Goal: Navigation & Orientation: Find specific page/section

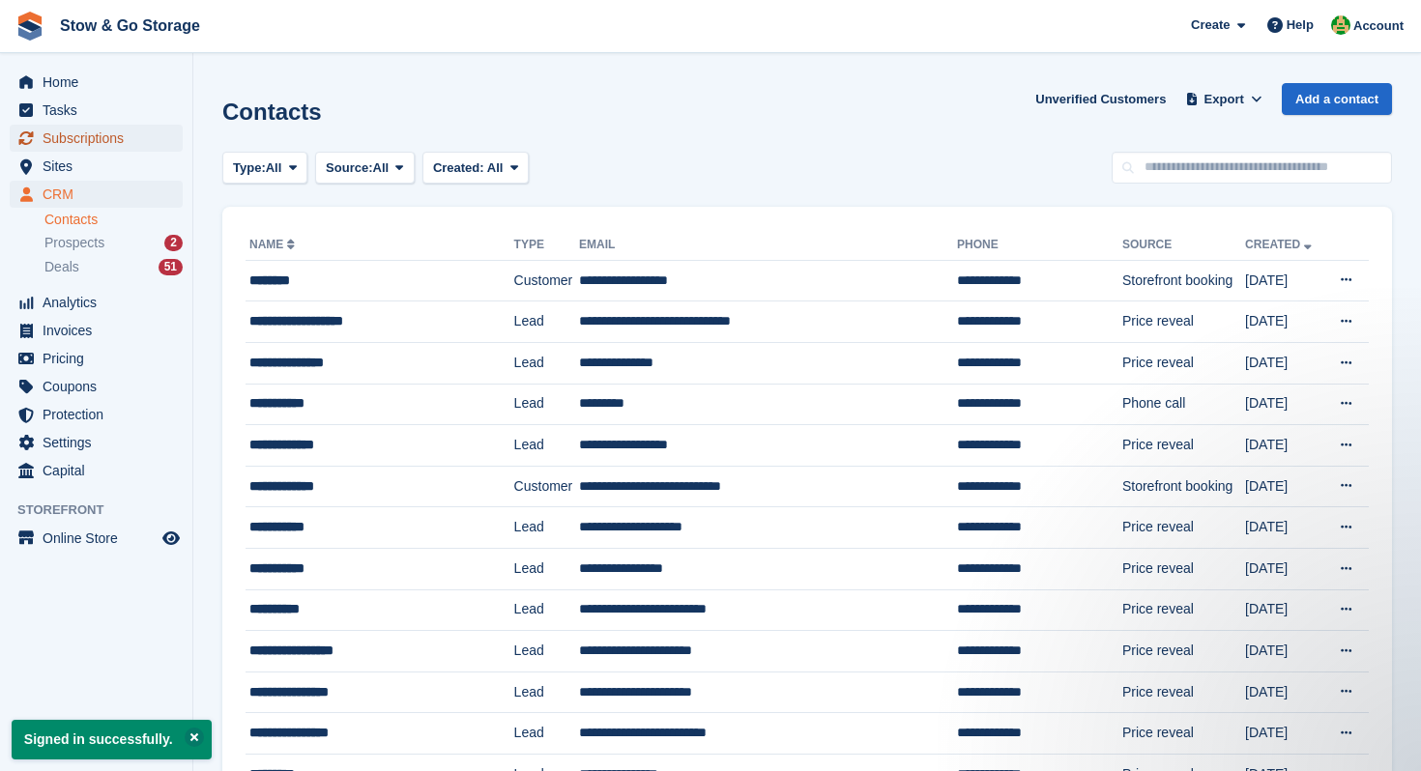
click at [137, 149] on span "Subscriptions" at bounding box center [101, 138] width 116 height 27
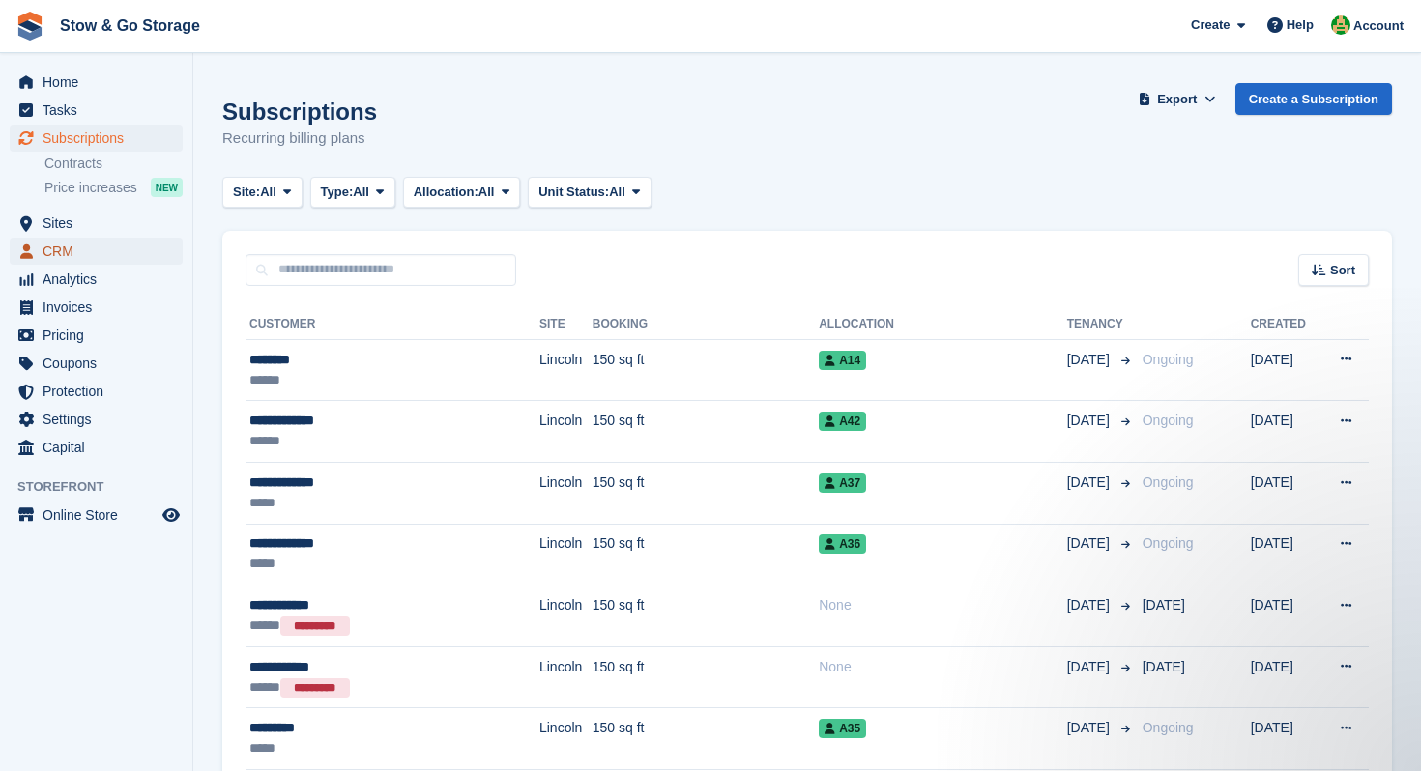
click at [86, 256] on span "CRM" at bounding box center [101, 251] width 116 height 27
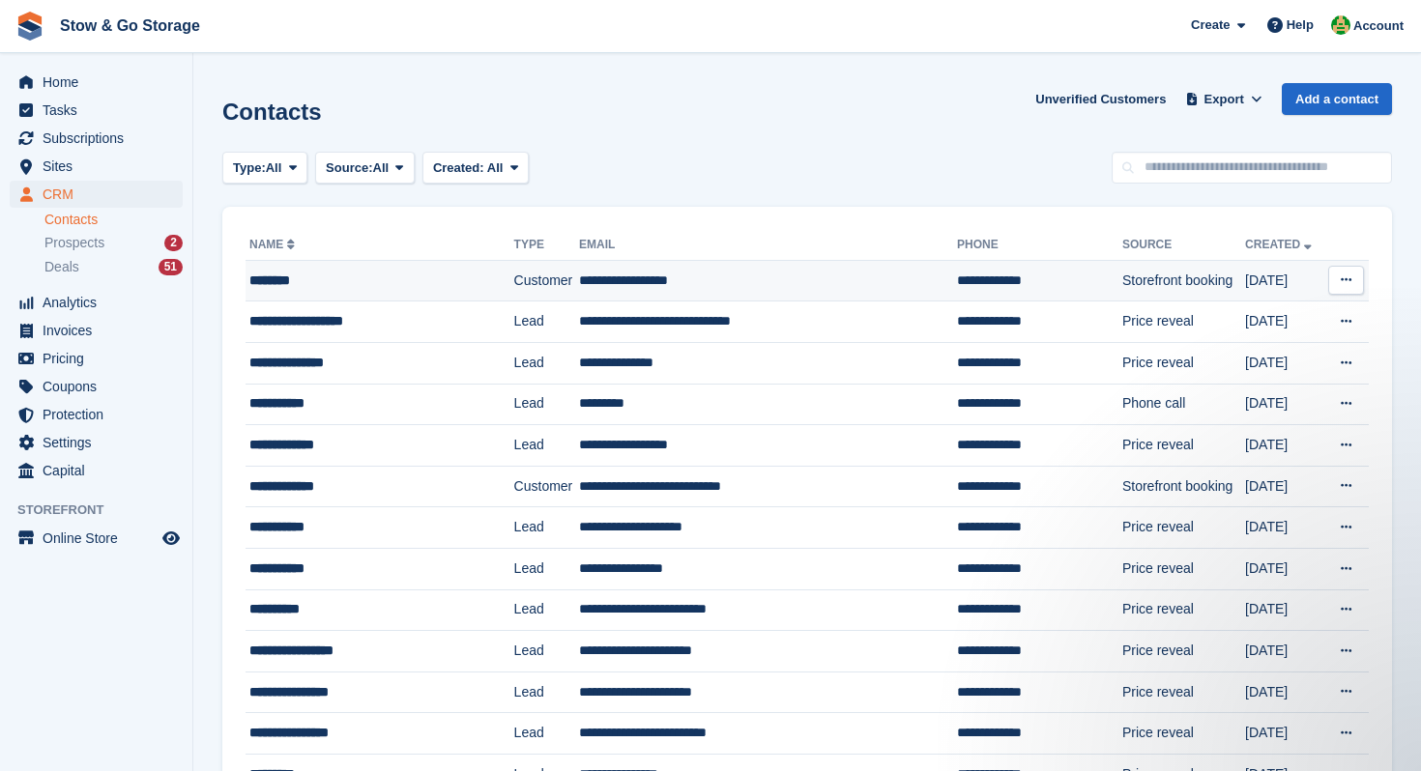
click at [1122, 283] on td "Storefront booking" at bounding box center [1183, 281] width 123 height 42
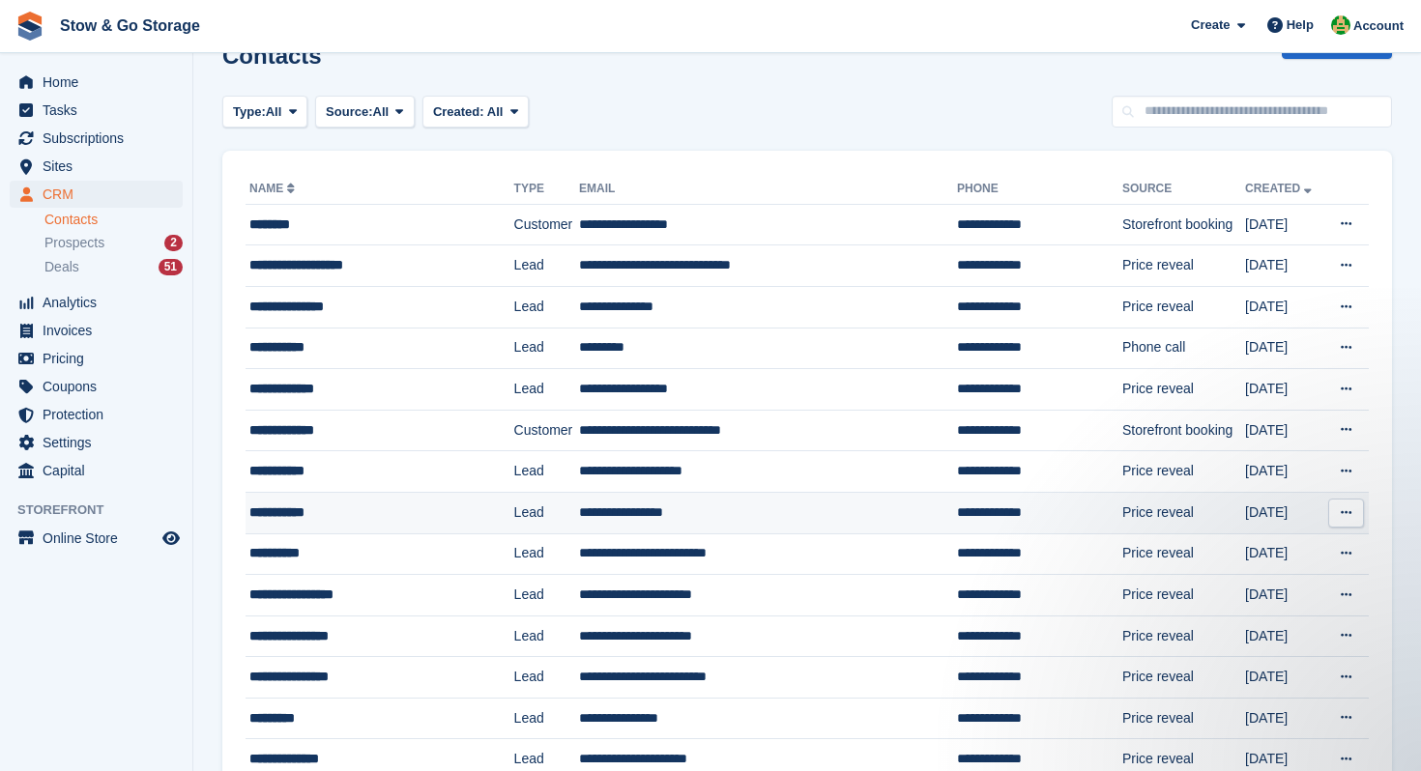
scroll to position [57, 0]
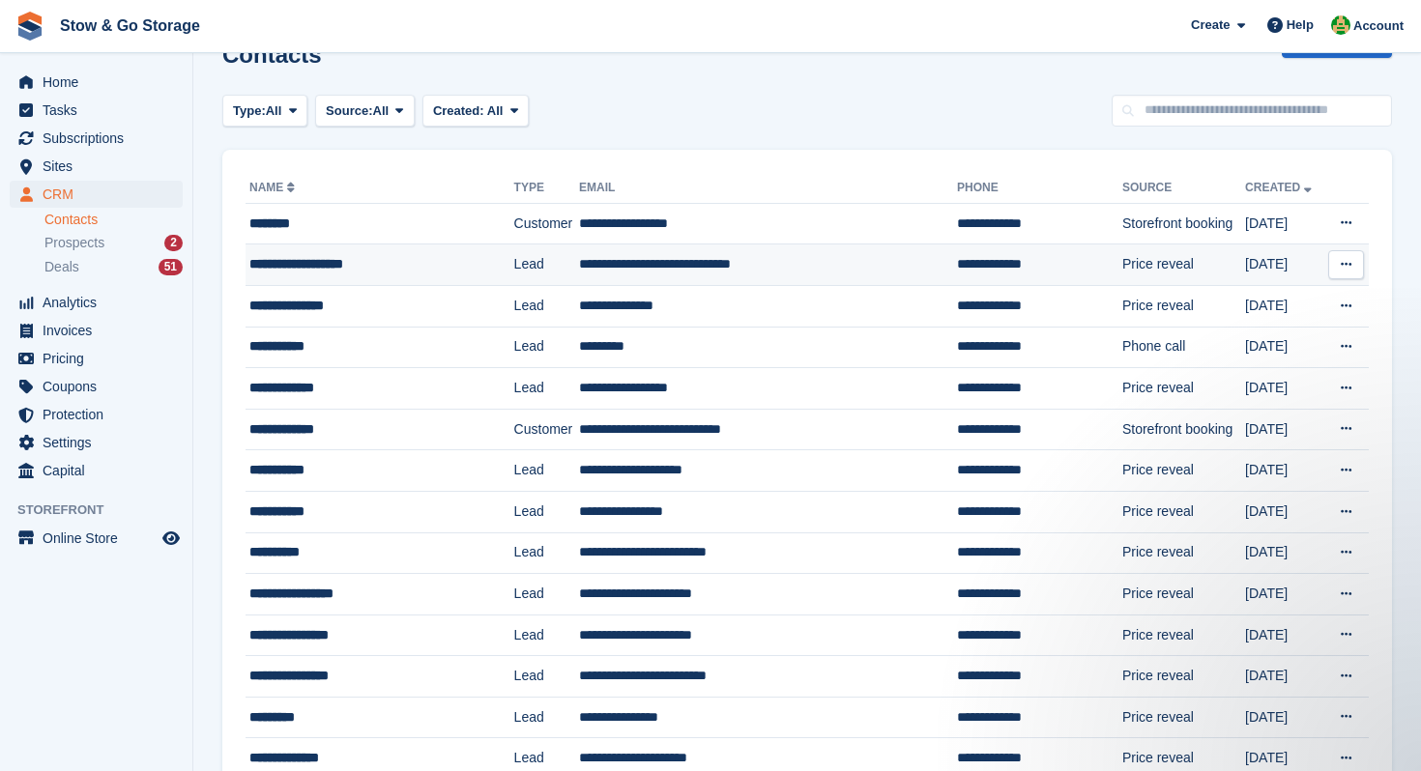
click at [627, 268] on td "**********" at bounding box center [768, 265] width 378 height 42
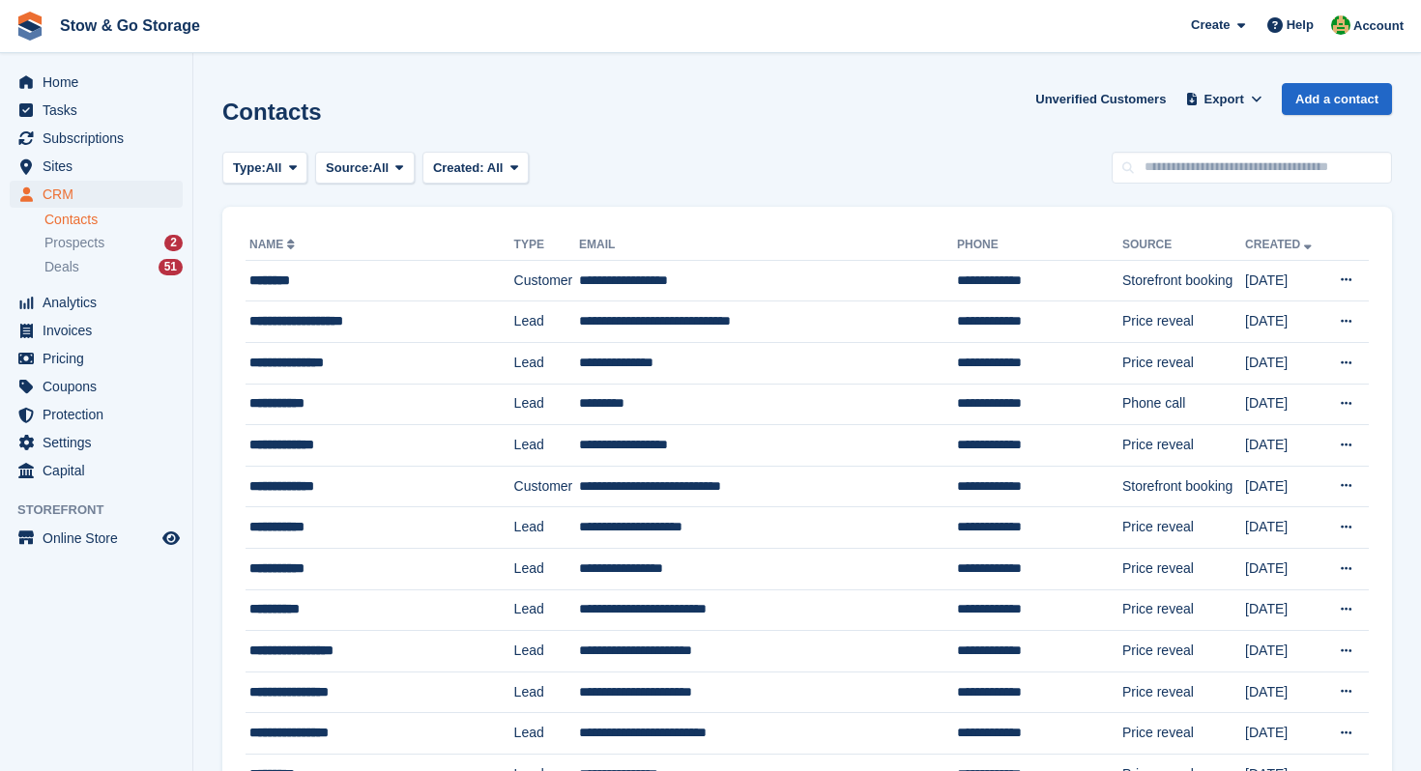
scroll to position [57, 0]
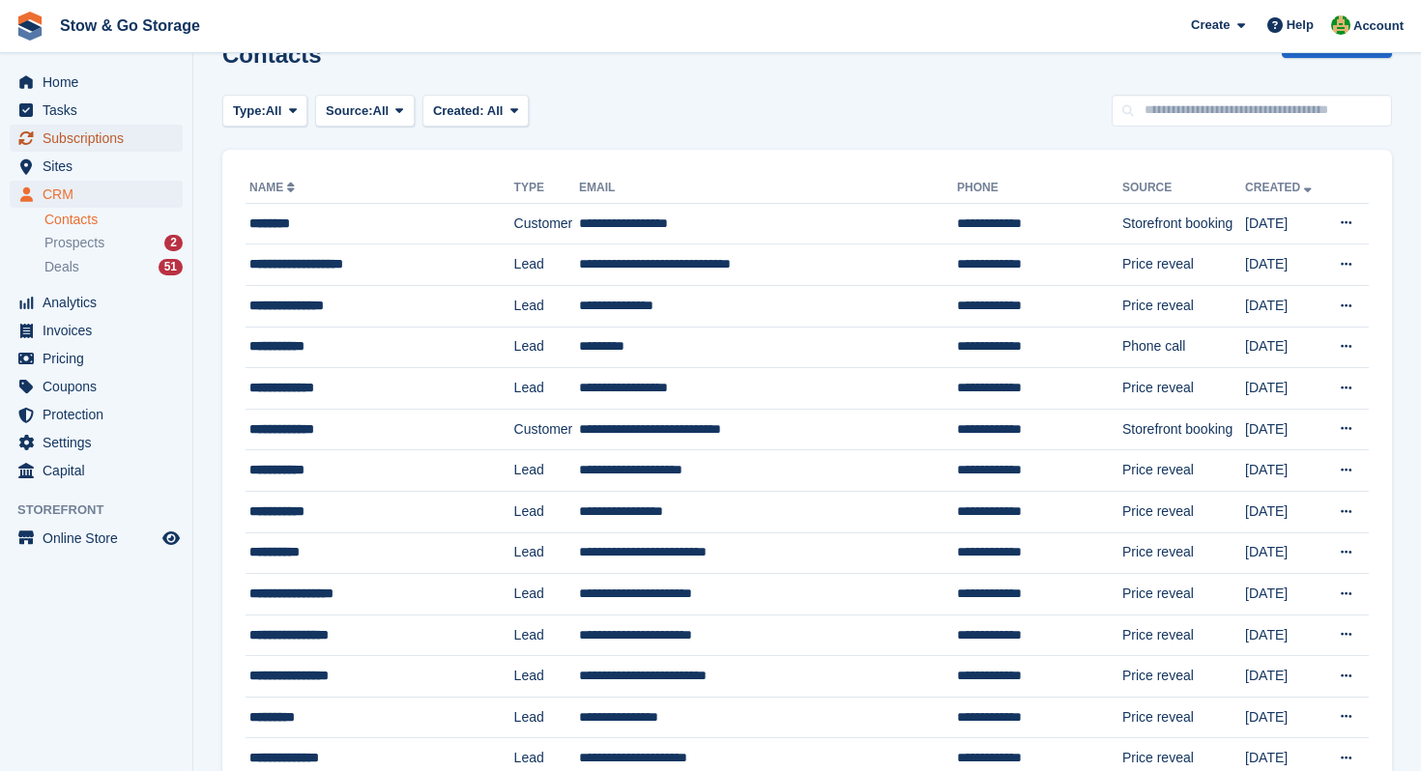
click at [89, 141] on span "Subscriptions" at bounding box center [101, 138] width 116 height 27
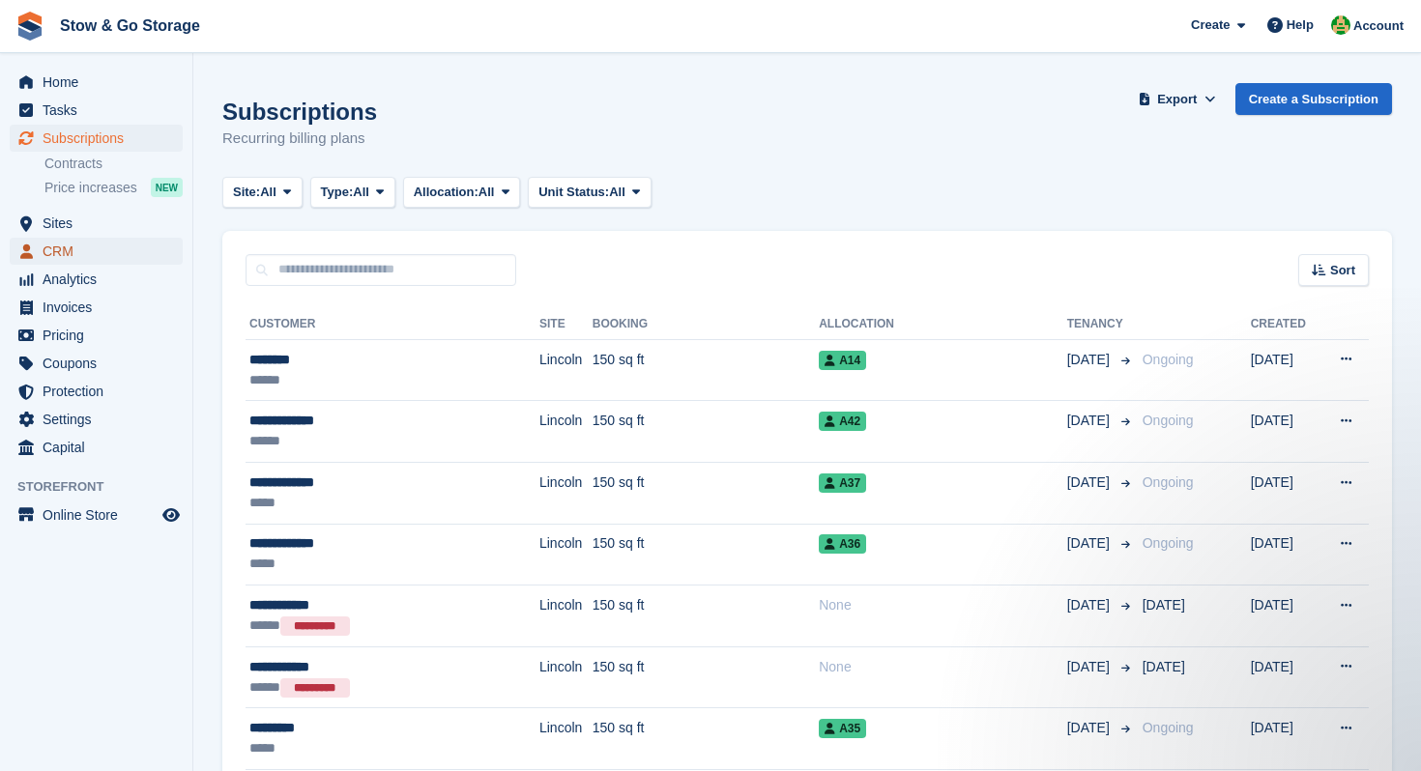
click at [64, 247] on span "CRM" at bounding box center [101, 251] width 116 height 27
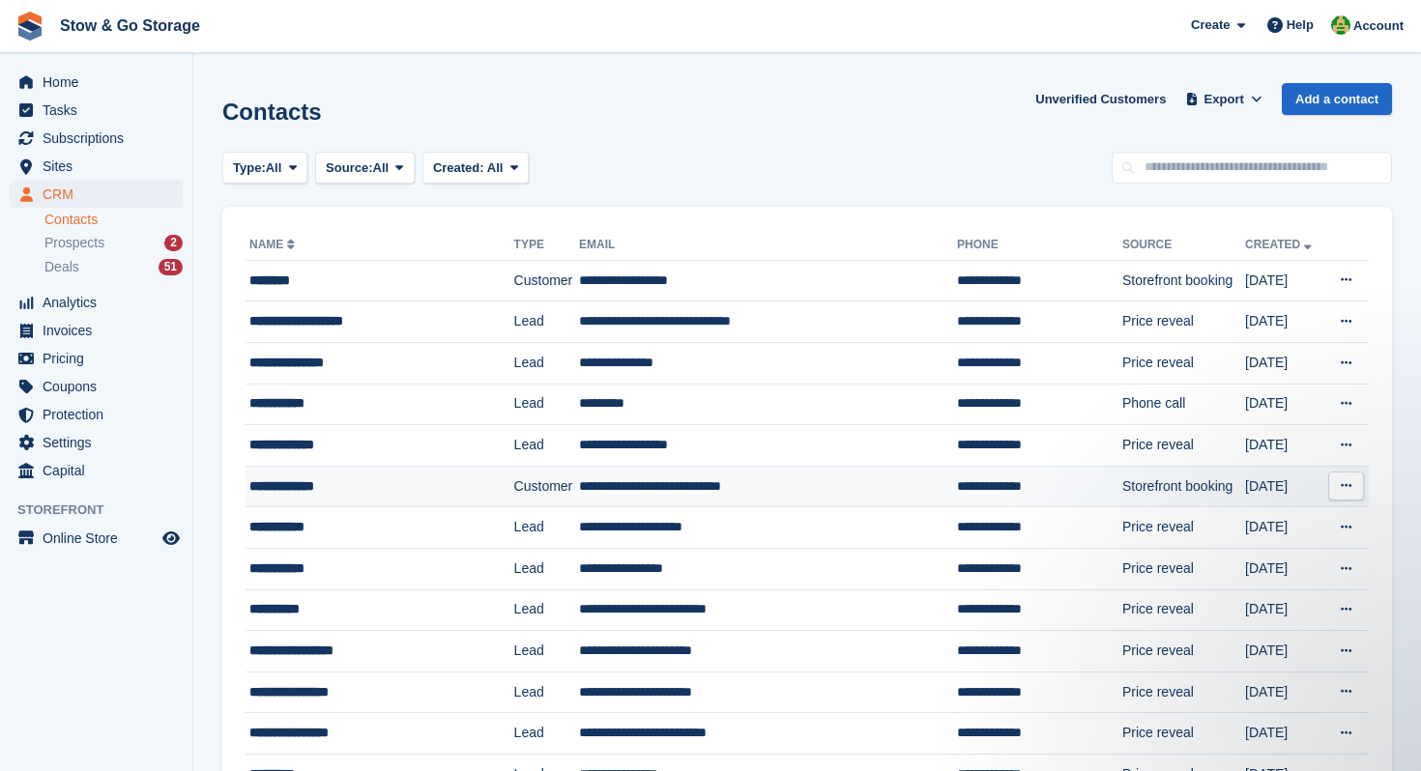
click at [357, 488] on div "**********" at bounding box center [368, 486] width 238 height 20
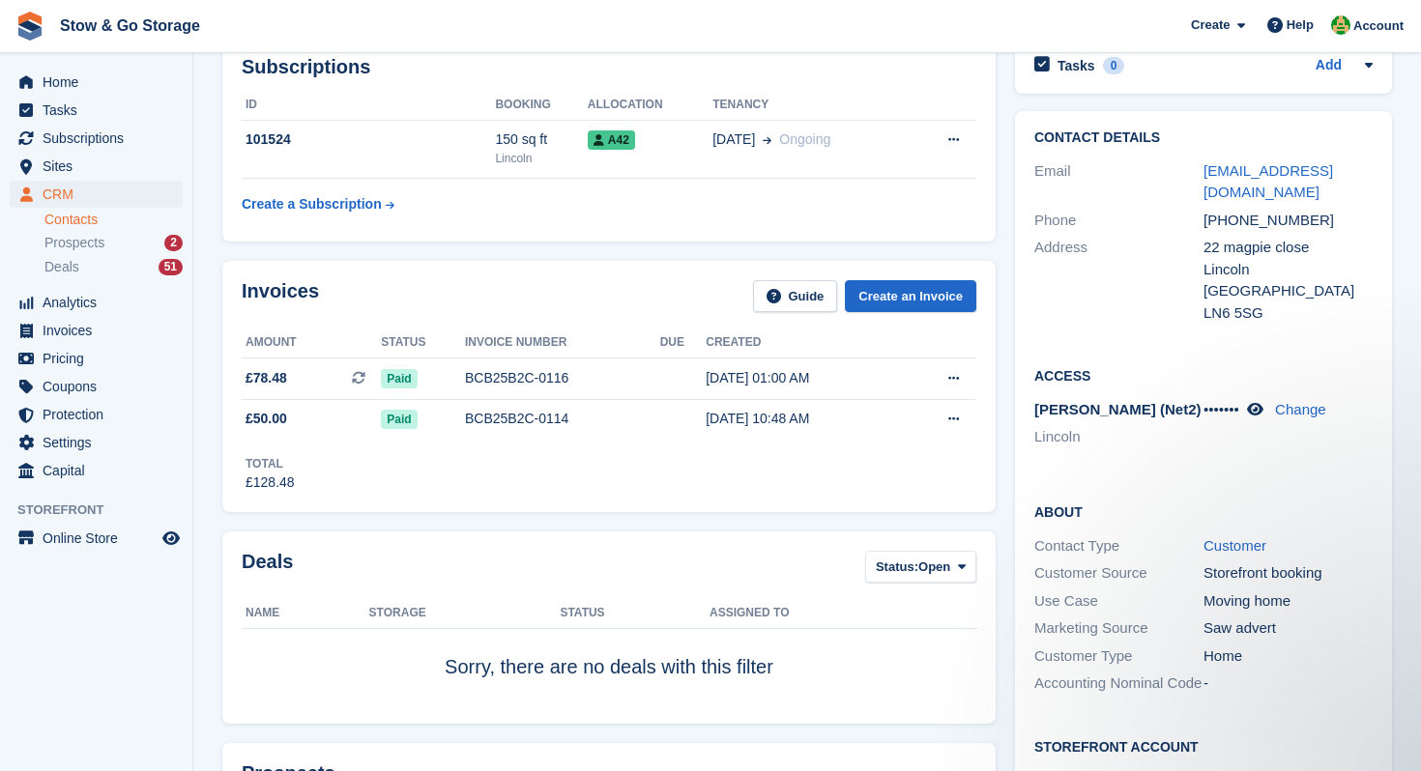
scroll to position [46, 0]
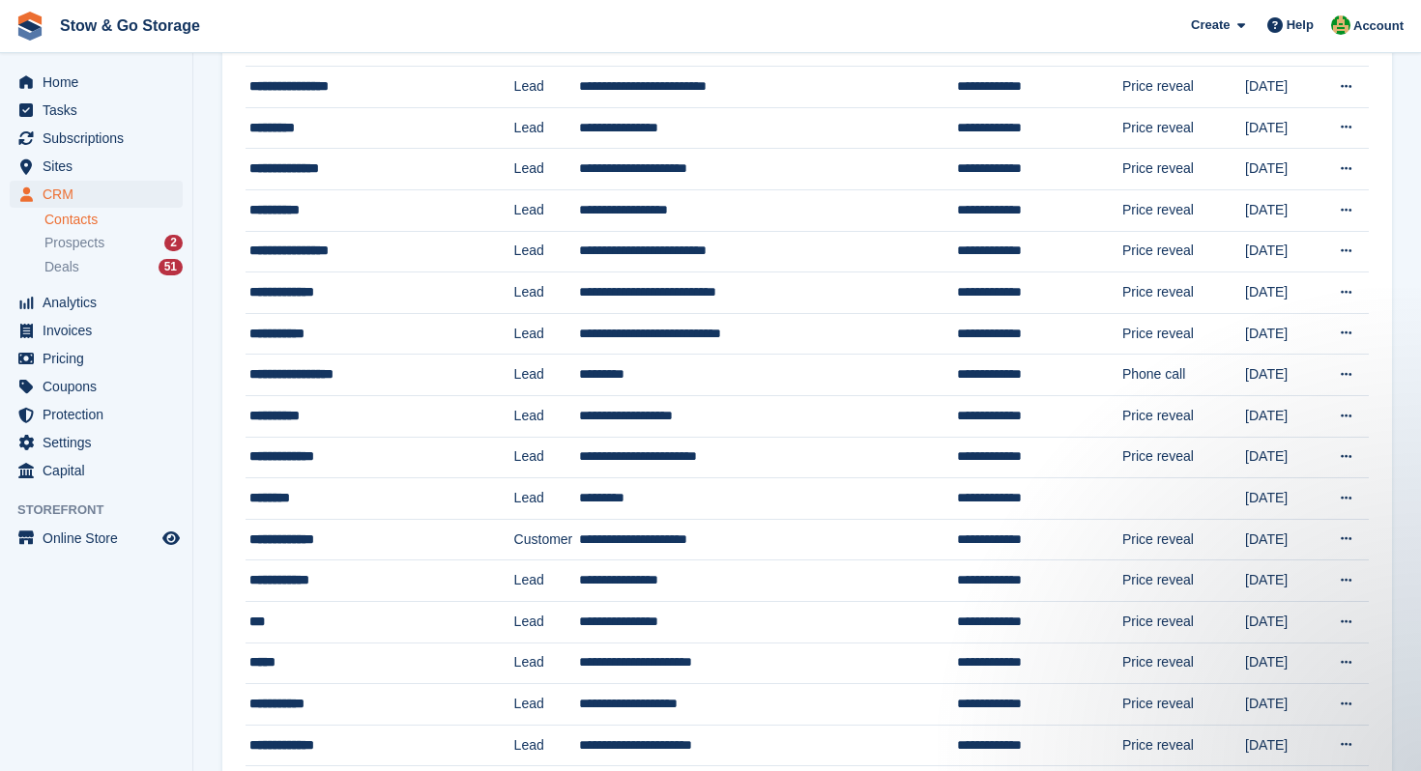
scroll to position [668, 0]
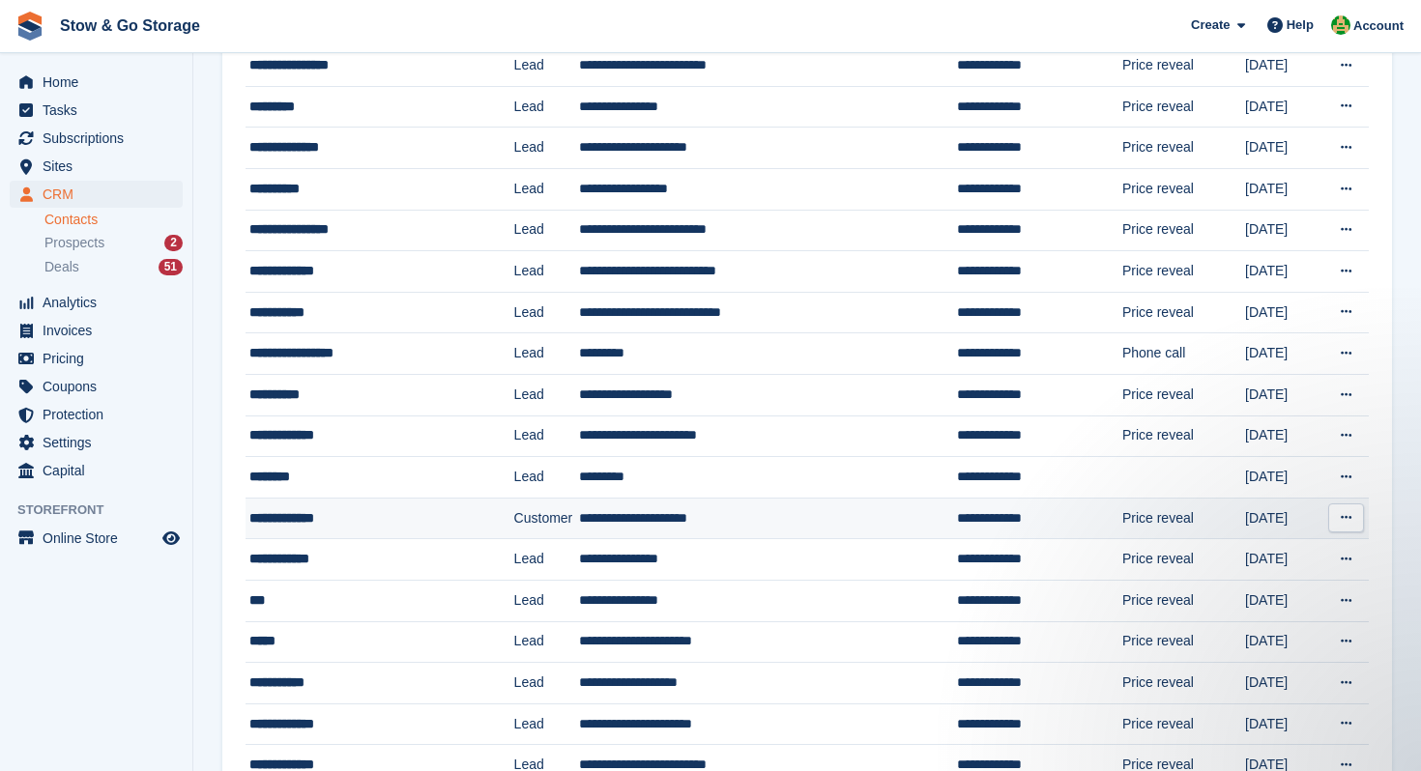
click at [336, 518] on div "**********" at bounding box center [368, 518] width 238 height 20
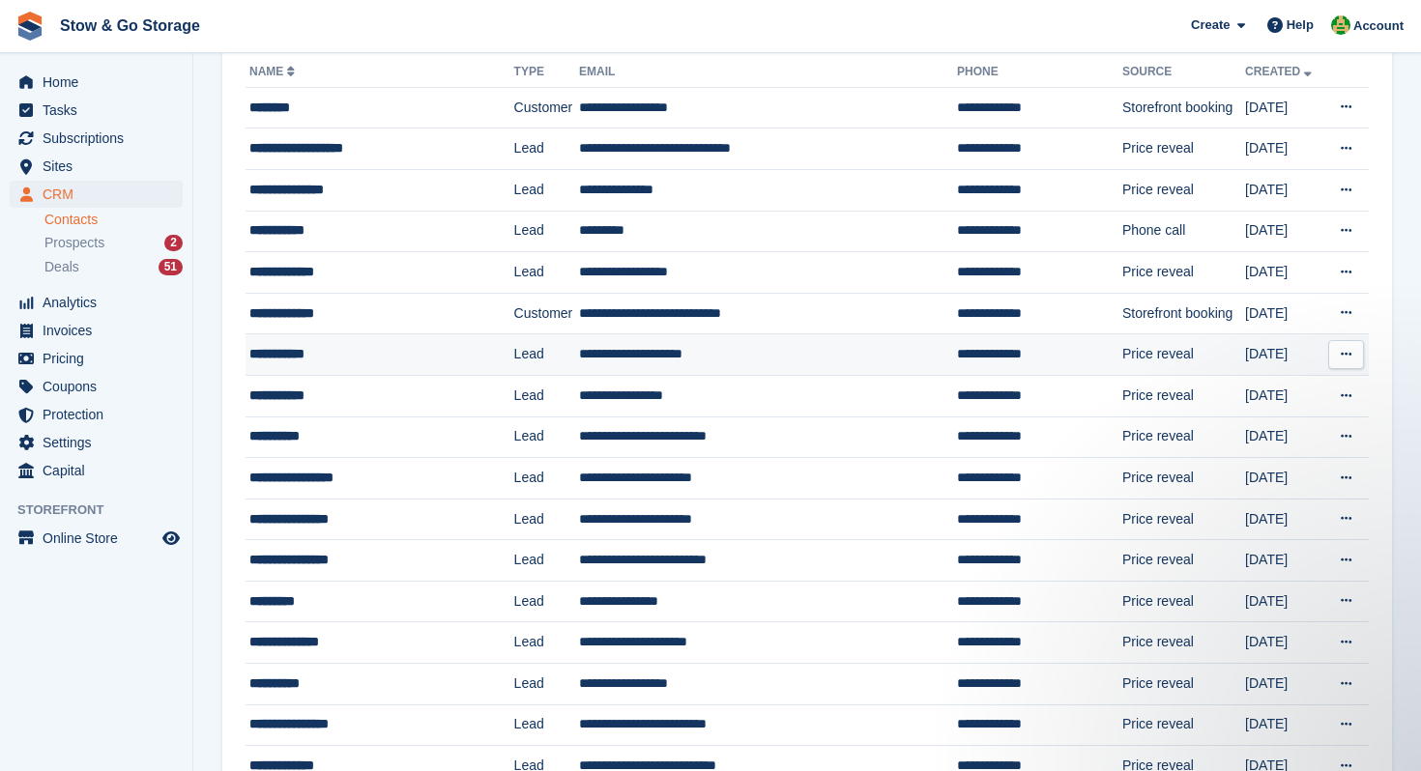
scroll to position [130, 0]
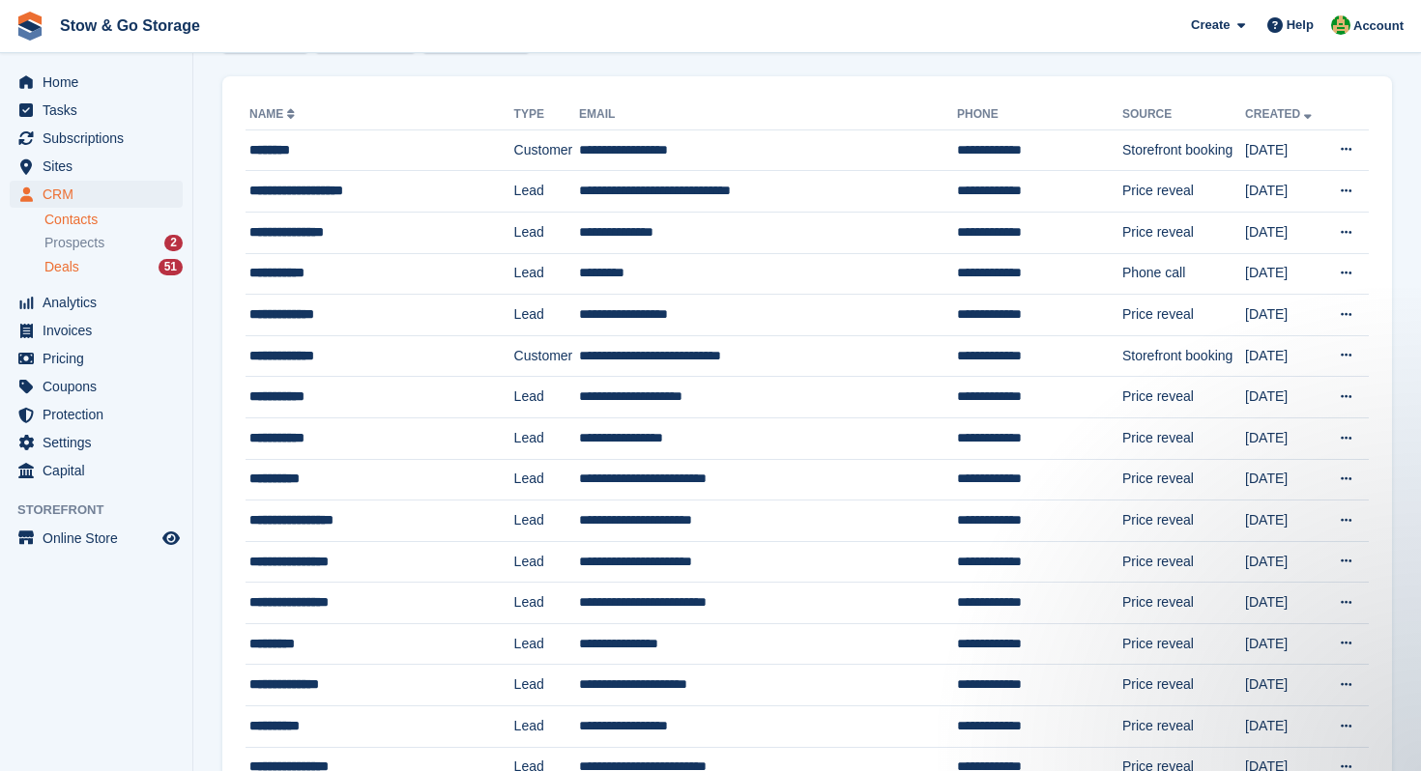
click at [87, 269] on div "Deals 51" at bounding box center [113, 267] width 138 height 18
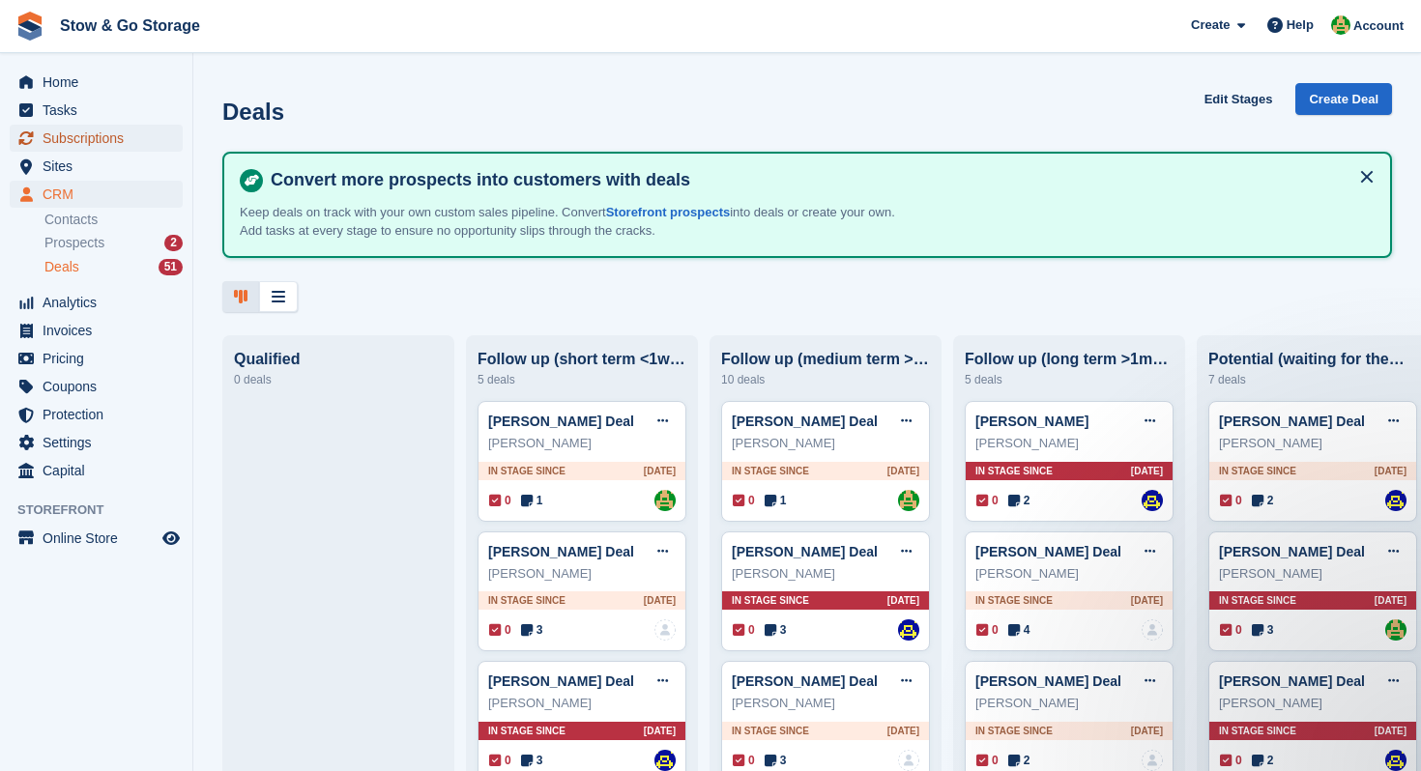
click at [98, 141] on span "Subscriptions" at bounding box center [101, 138] width 116 height 27
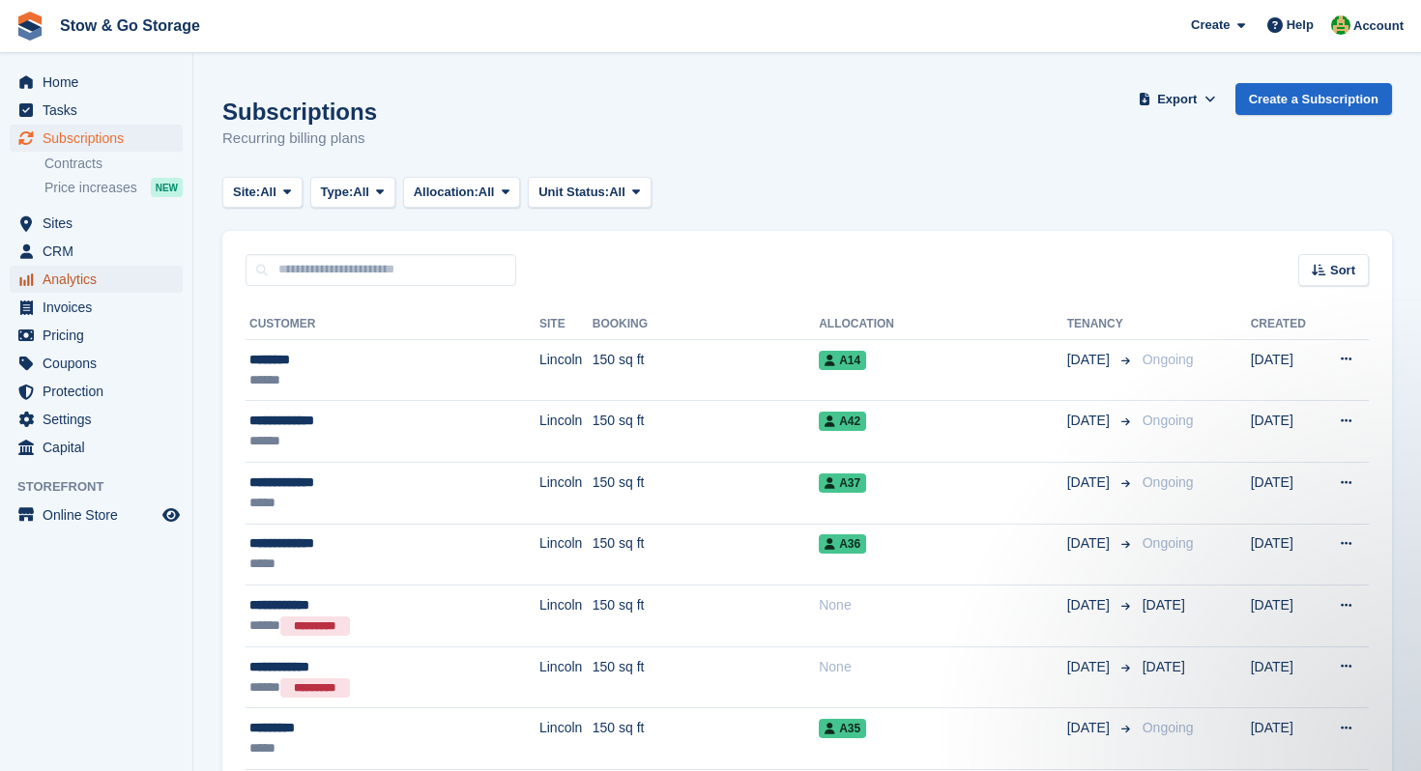
click at [83, 280] on span "Analytics" at bounding box center [101, 279] width 116 height 27
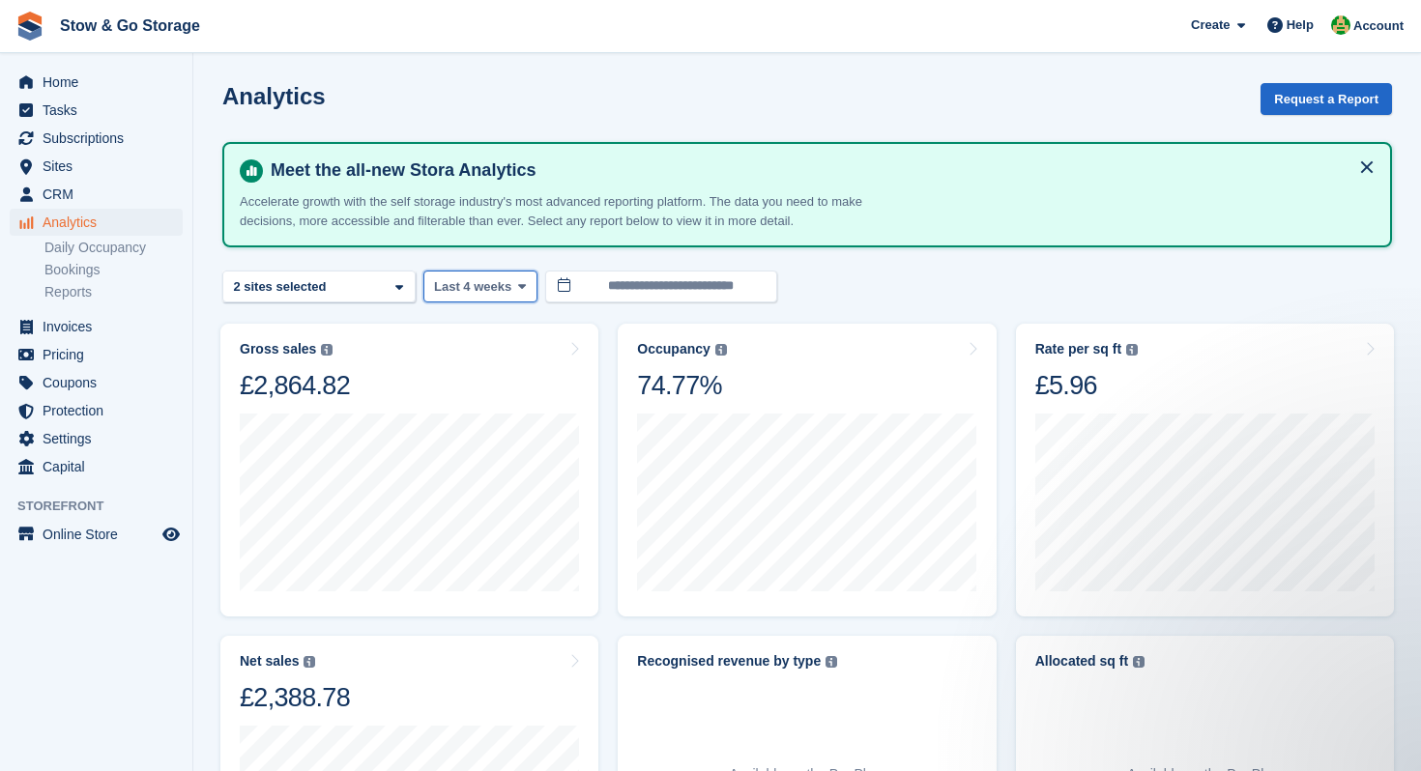
click at [531, 298] on button "Last 4 weeks" at bounding box center [480, 287] width 114 height 32
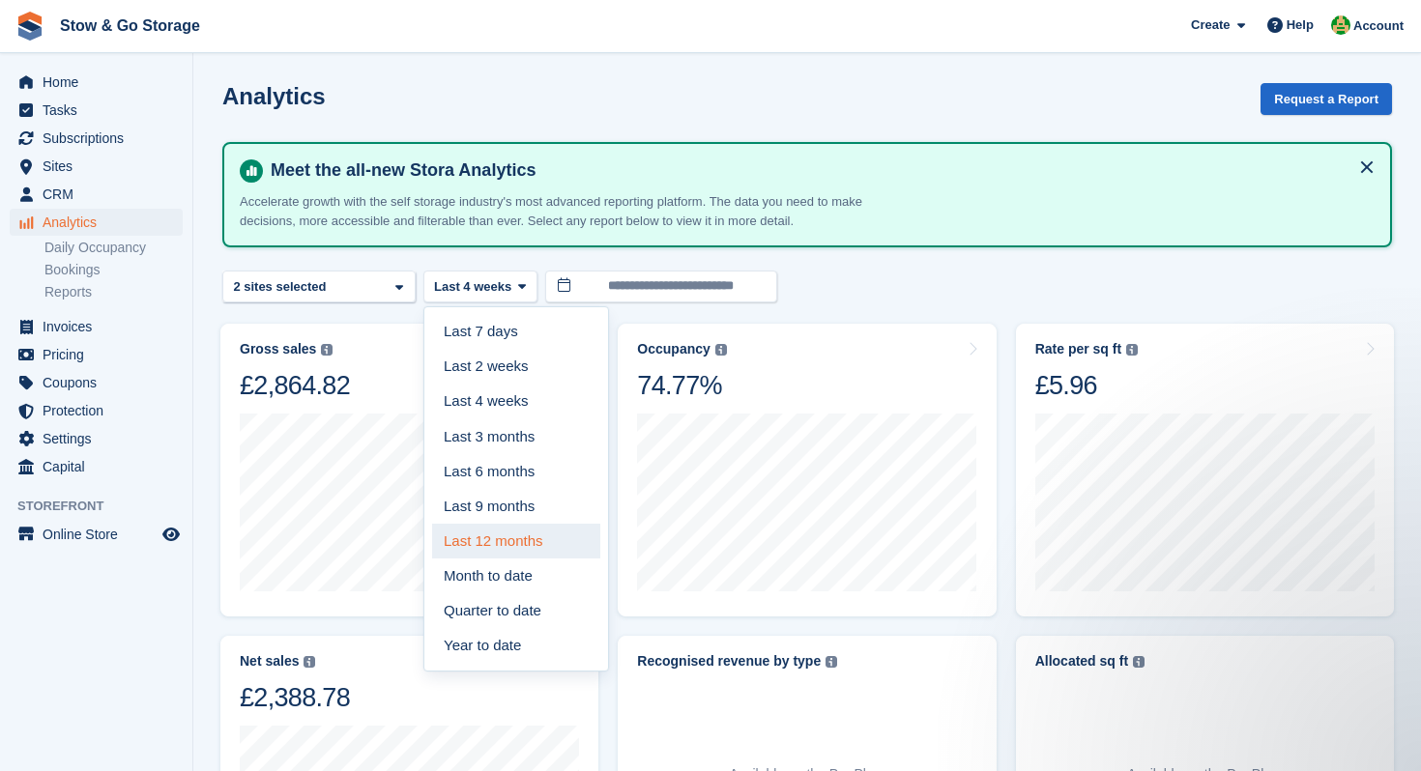
click at [524, 540] on link "Last 12 months" at bounding box center [516, 541] width 168 height 35
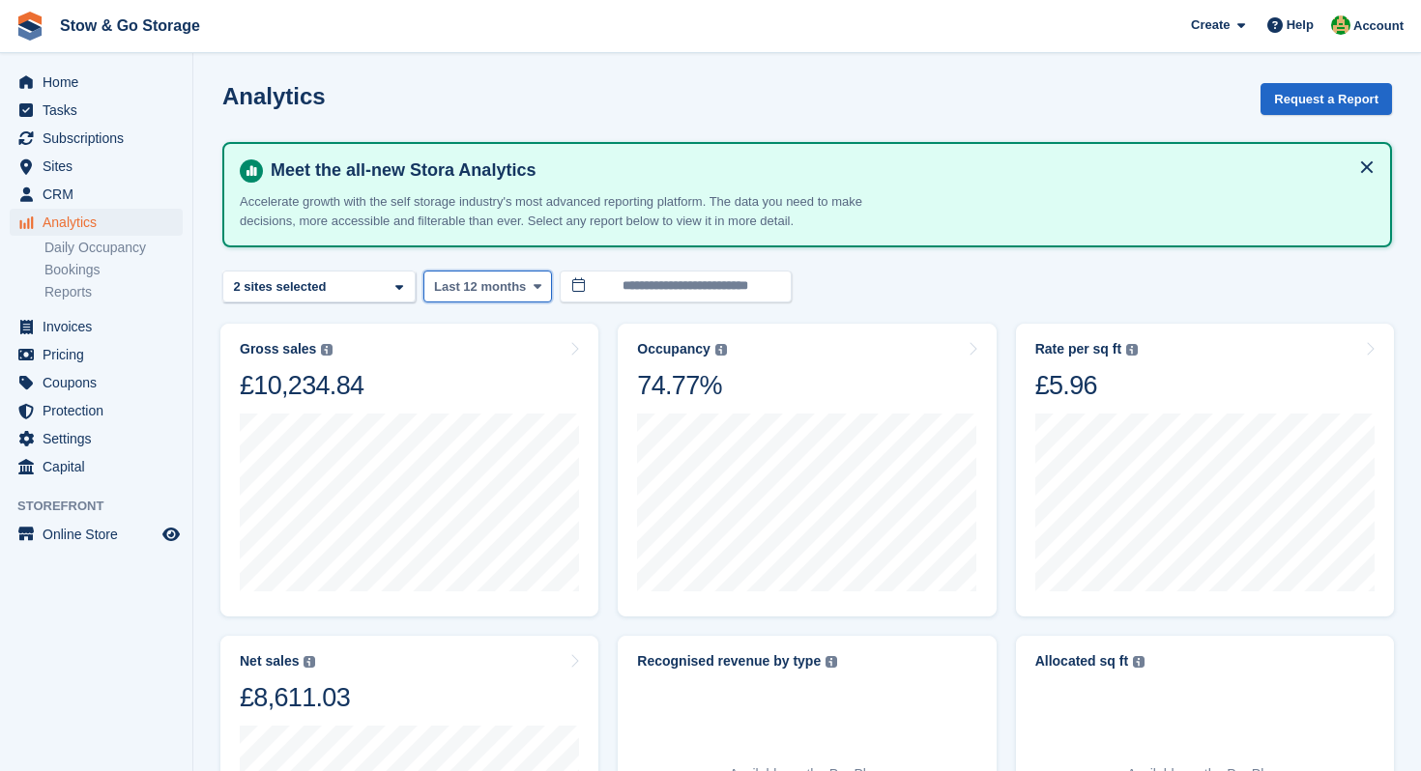
click at [519, 295] on span "Last 12 months" at bounding box center [480, 286] width 92 height 19
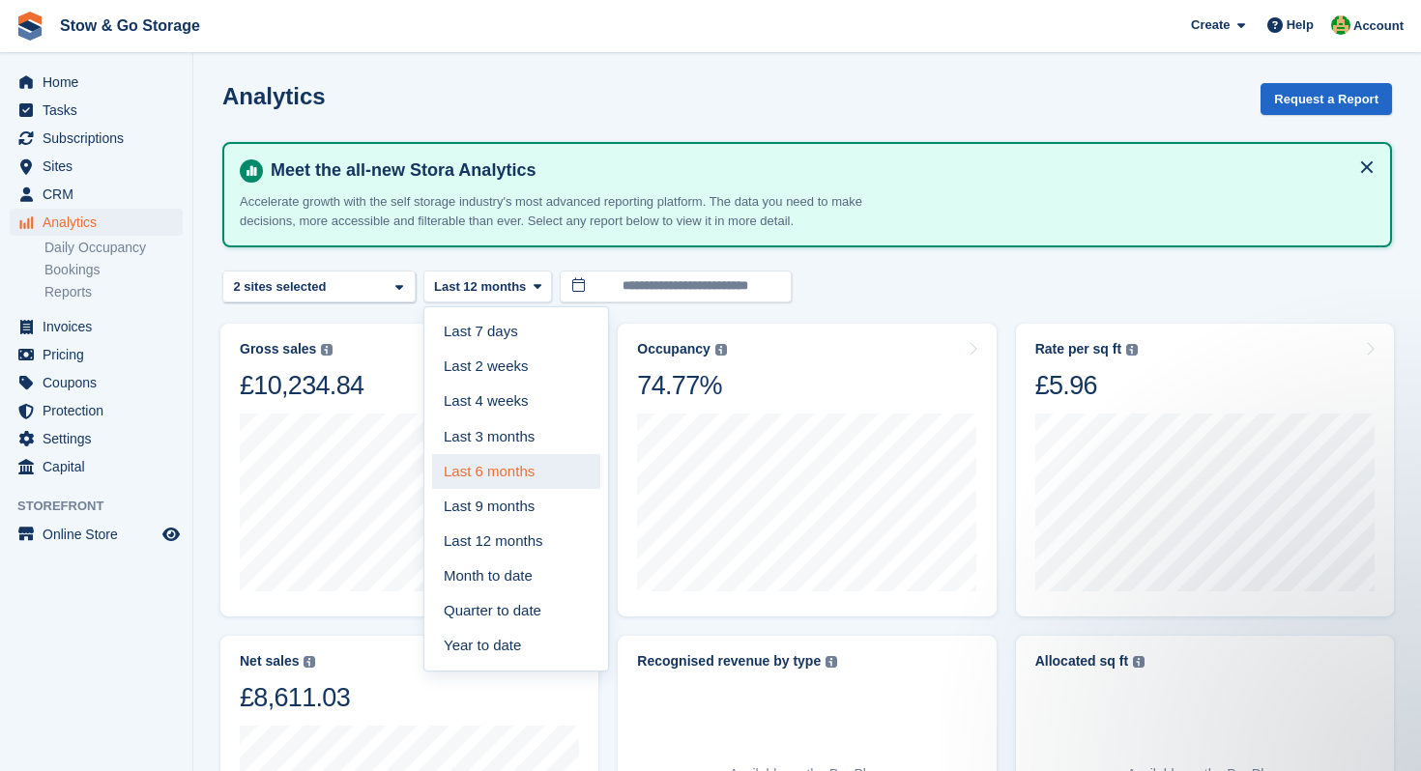
click at [511, 458] on link "Last 6 months" at bounding box center [516, 471] width 168 height 35
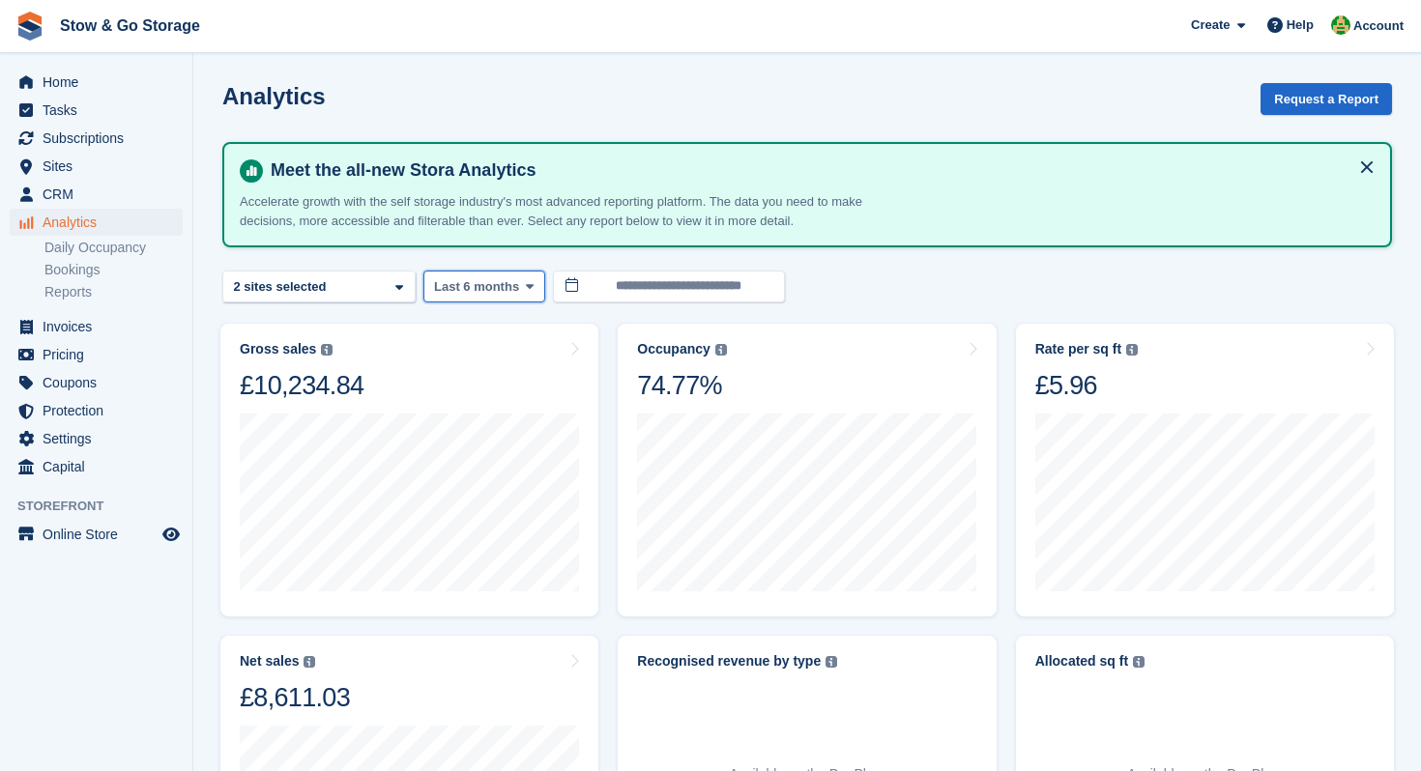
click at [503, 291] on span "Last 6 months" at bounding box center [476, 286] width 85 height 19
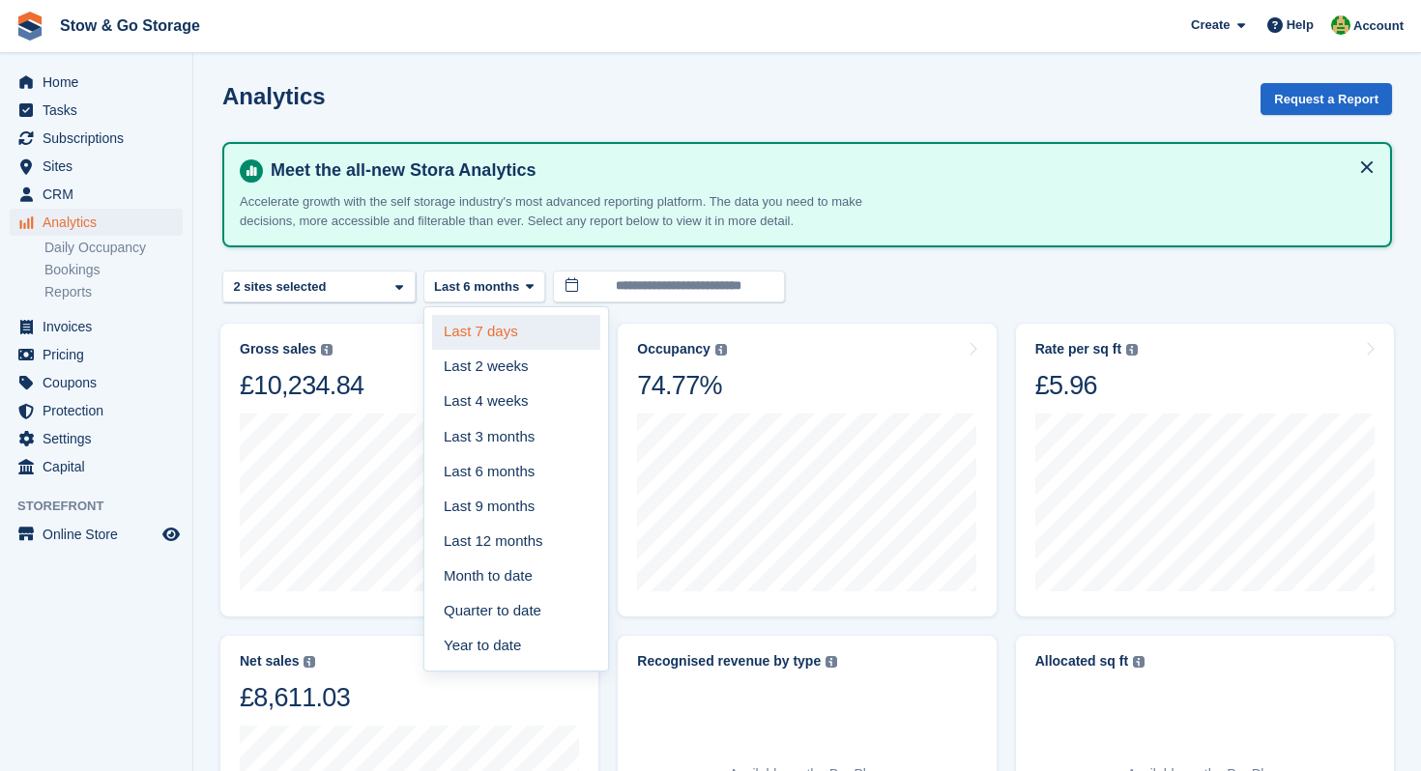
click at [501, 342] on link "Last 7 days" at bounding box center [516, 332] width 168 height 35
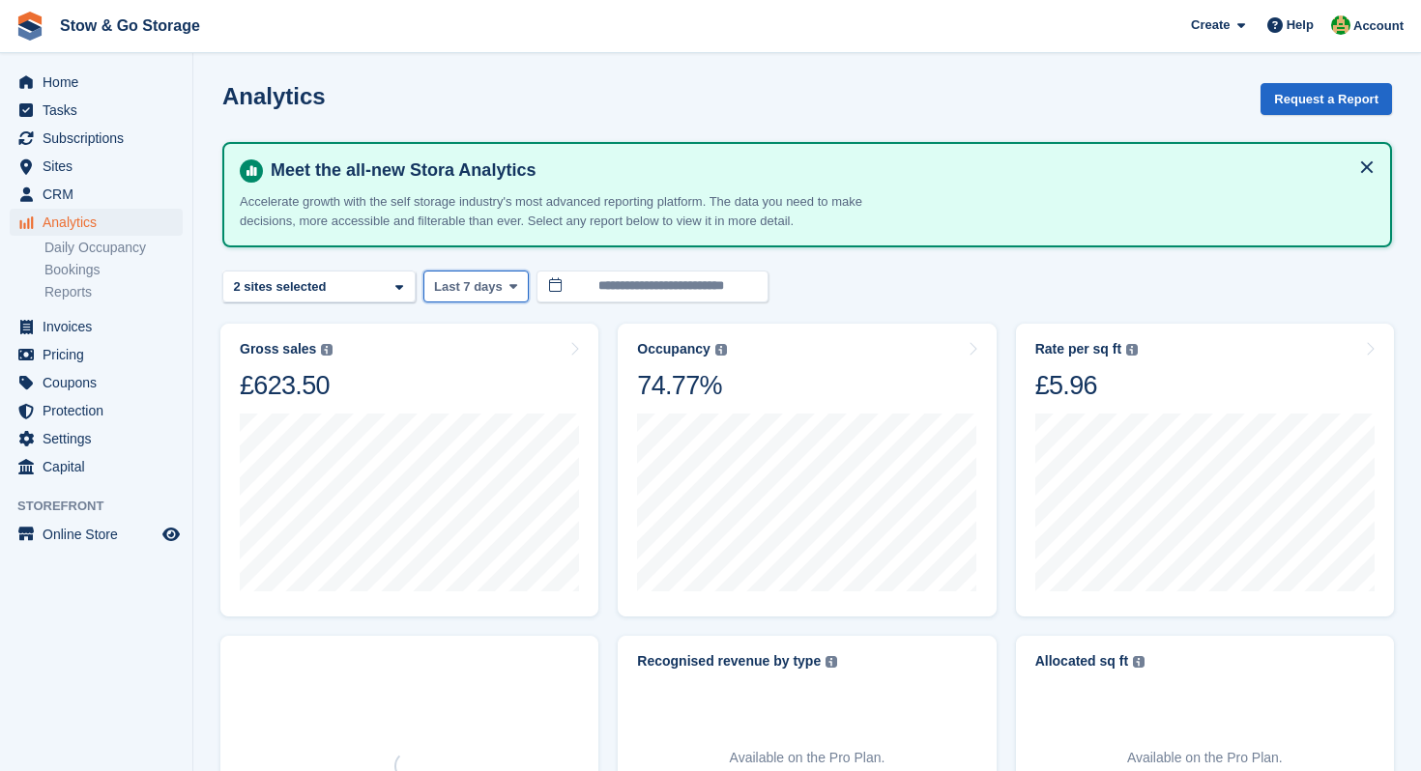
click at [507, 291] on span at bounding box center [512, 285] width 15 height 15
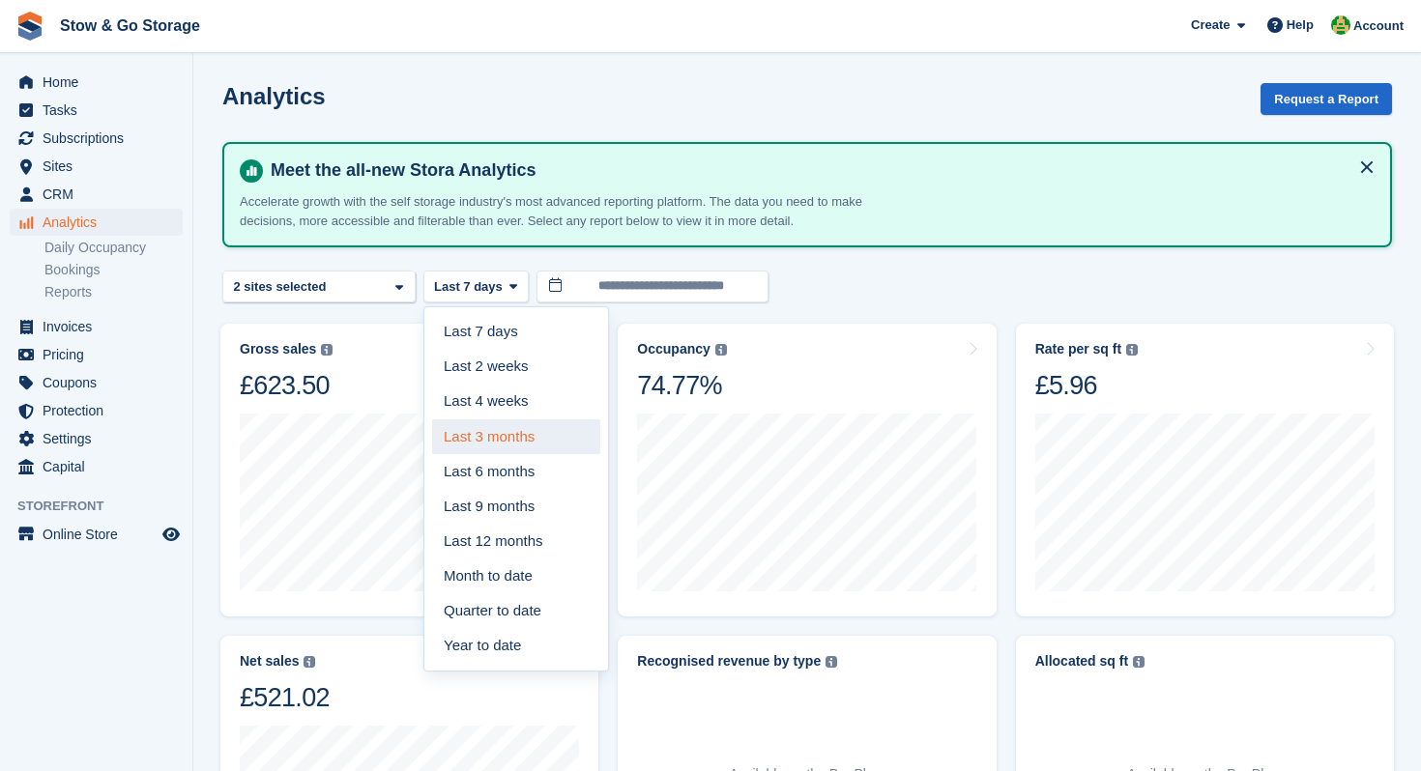
click at [506, 439] on link "Last 3 months" at bounding box center [516, 436] width 168 height 35
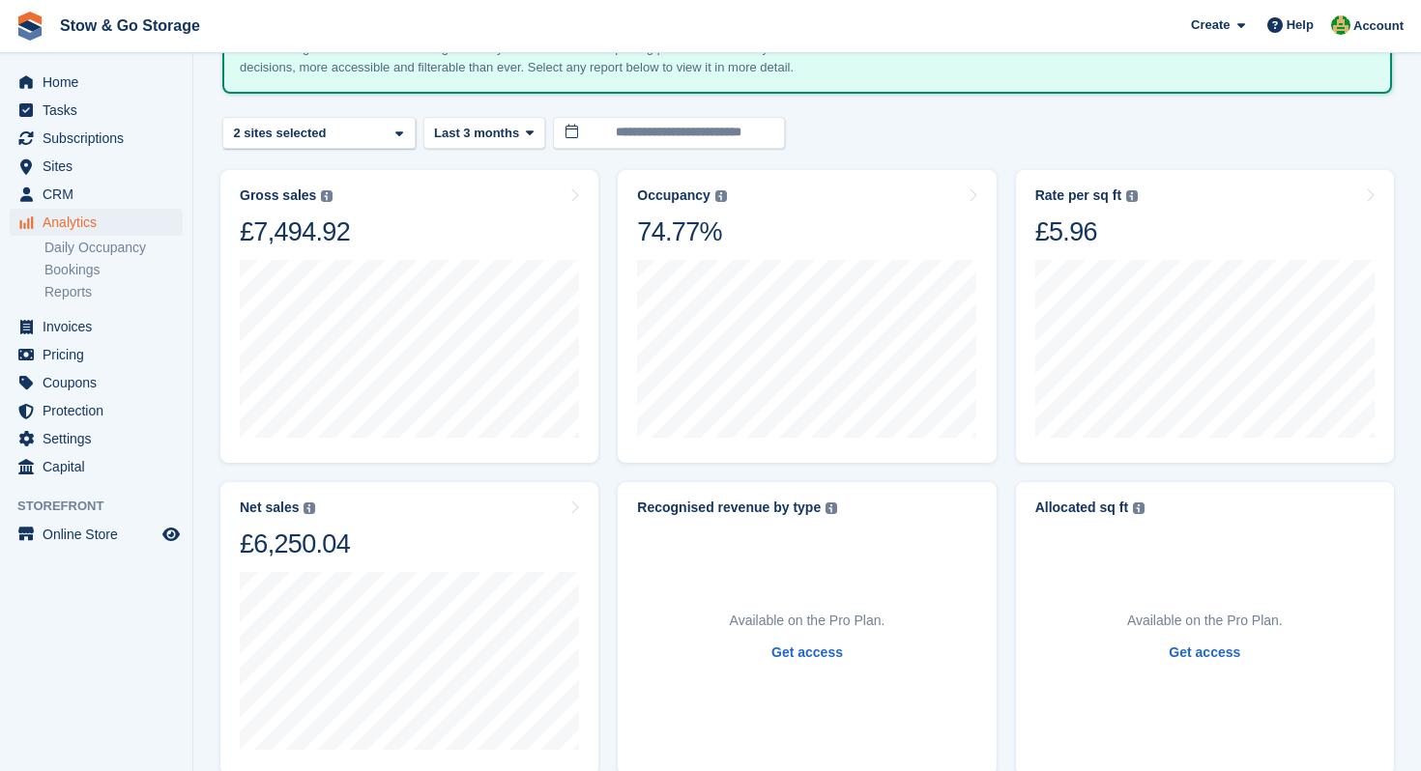
scroll to position [40, 0]
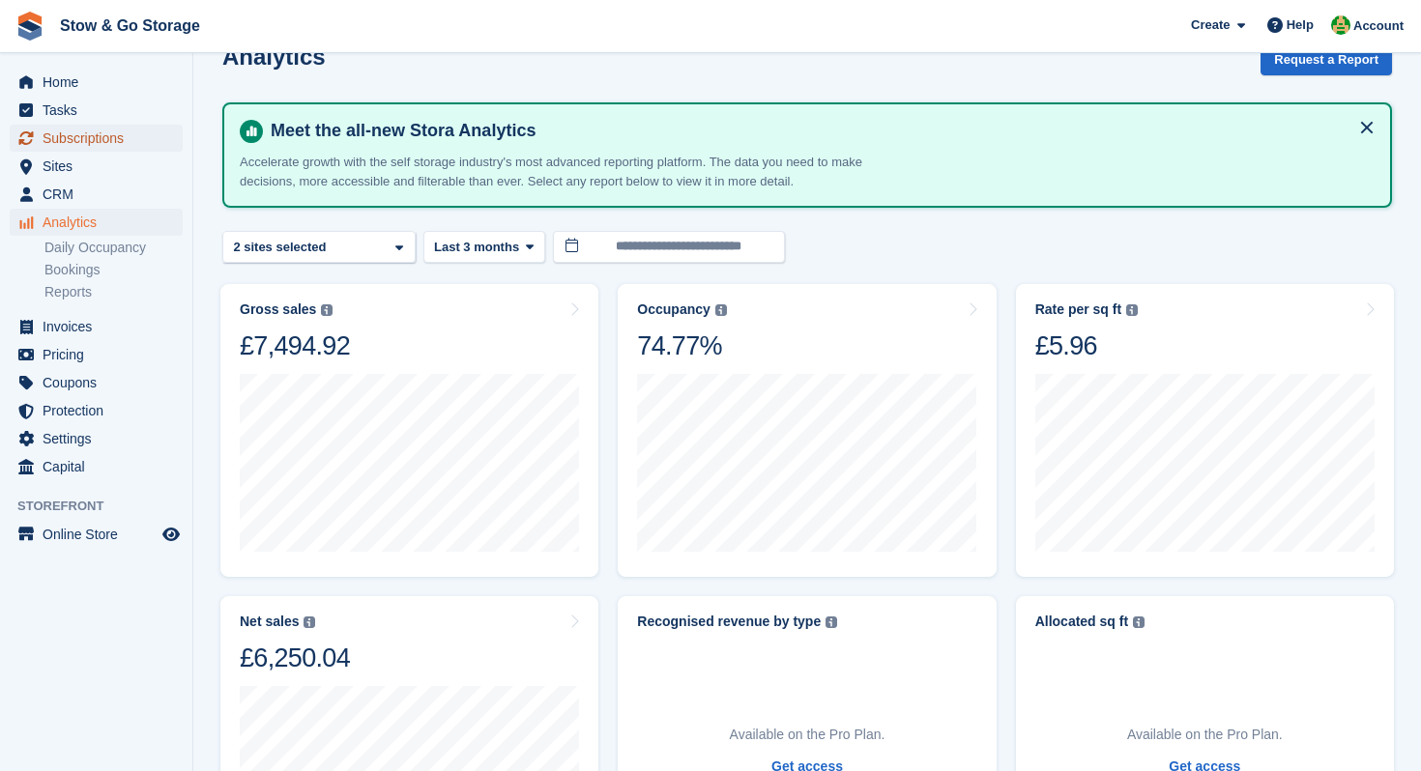
click at [104, 147] on span "Subscriptions" at bounding box center [101, 138] width 116 height 27
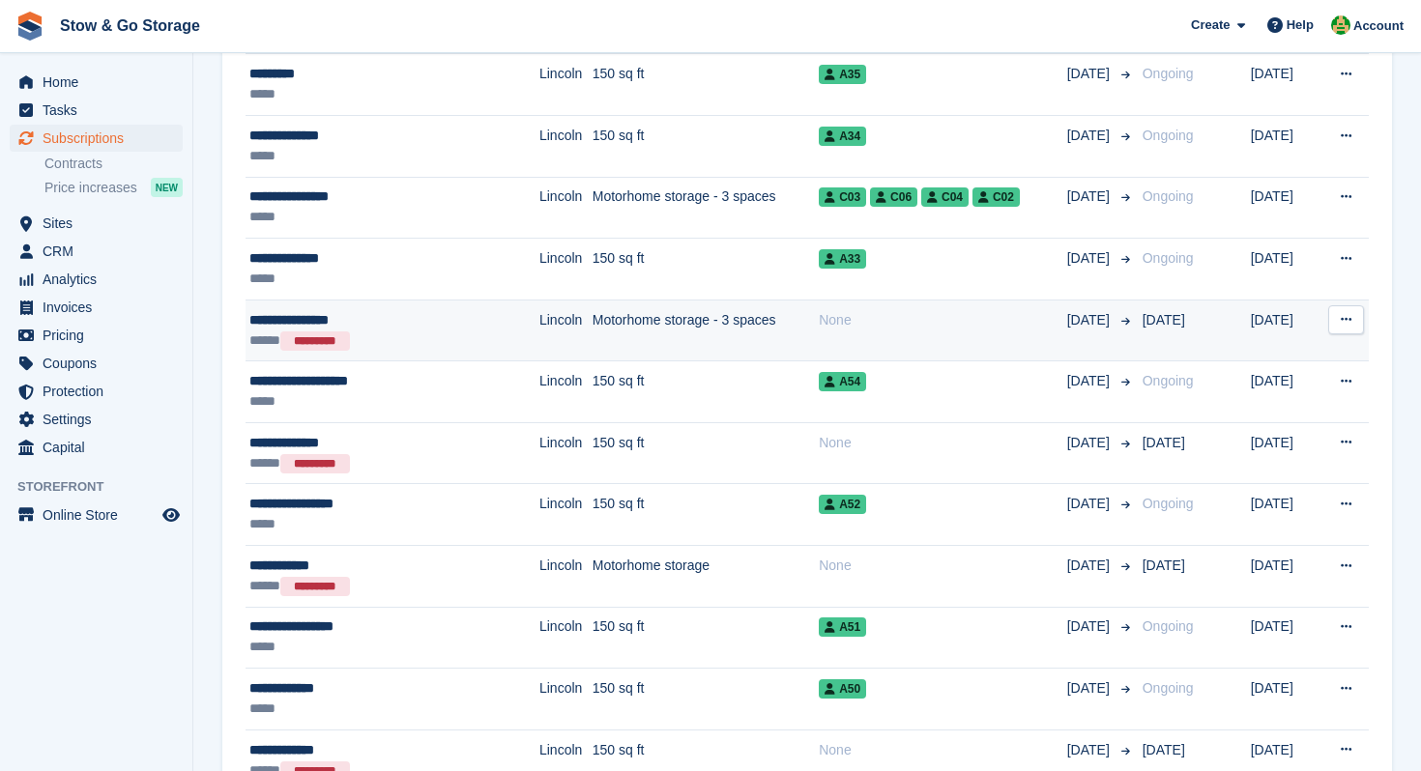
scroll to position [490, 0]
